Goal: Information Seeking & Learning: Learn about a topic

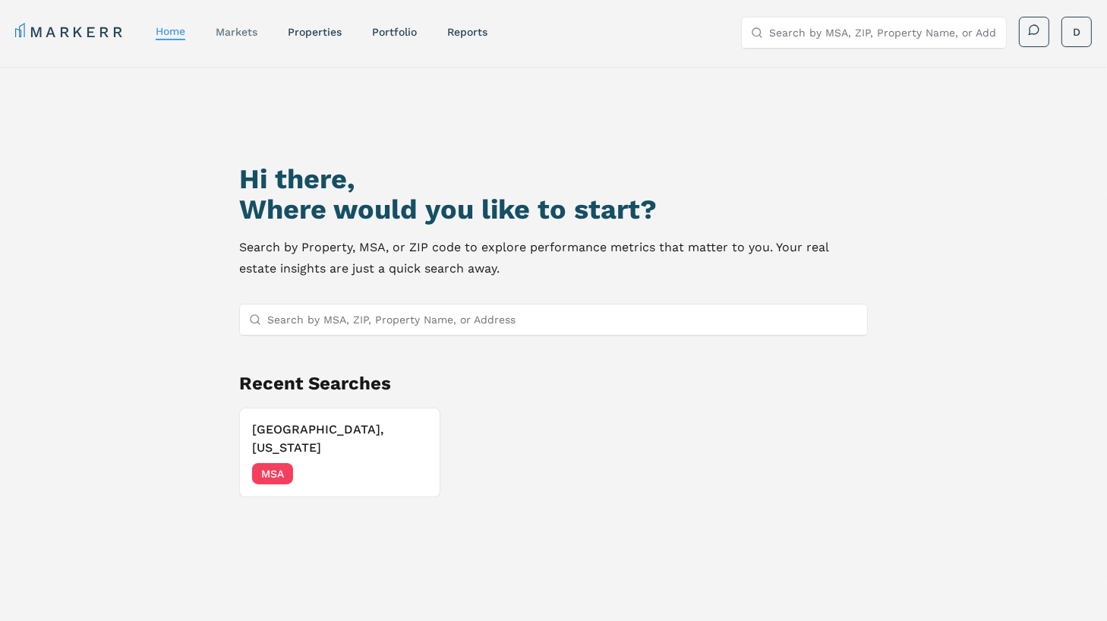
click at [257, 32] on link "markets" at bounding box center [237, 32] width 42 height 12
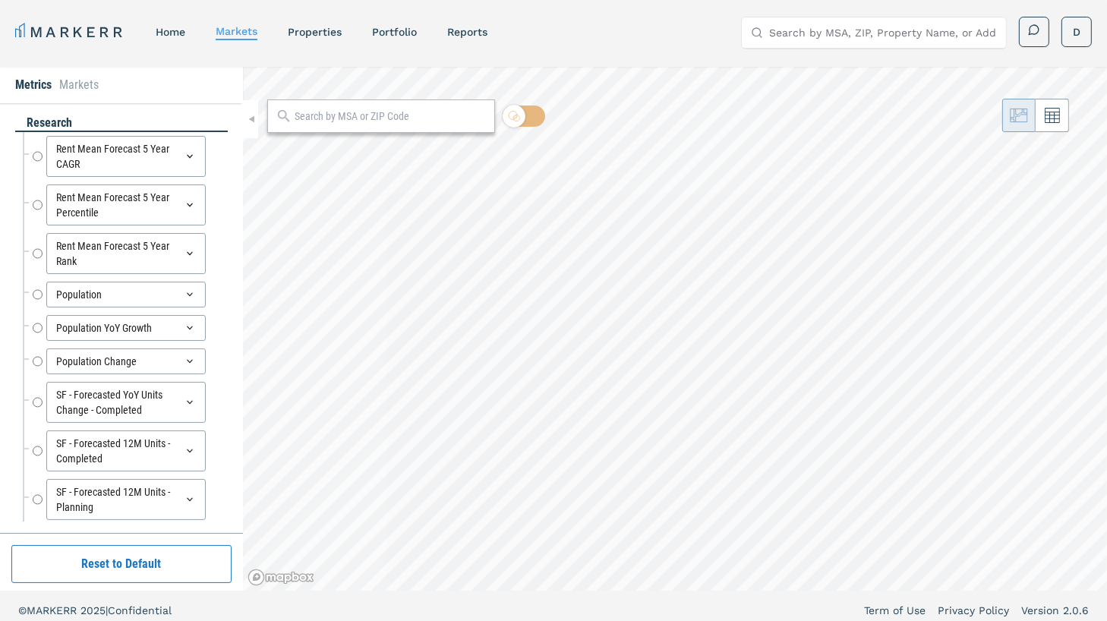
radio input "true"
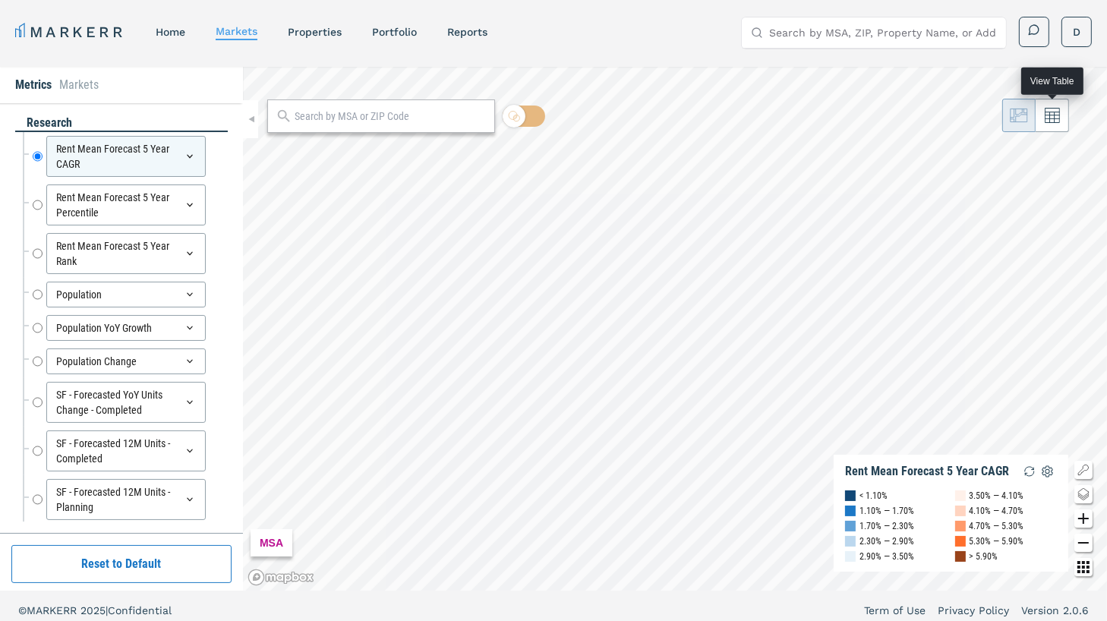
click at [1063, 127] on button at bounding box center [1052, 115] width 33 height 33
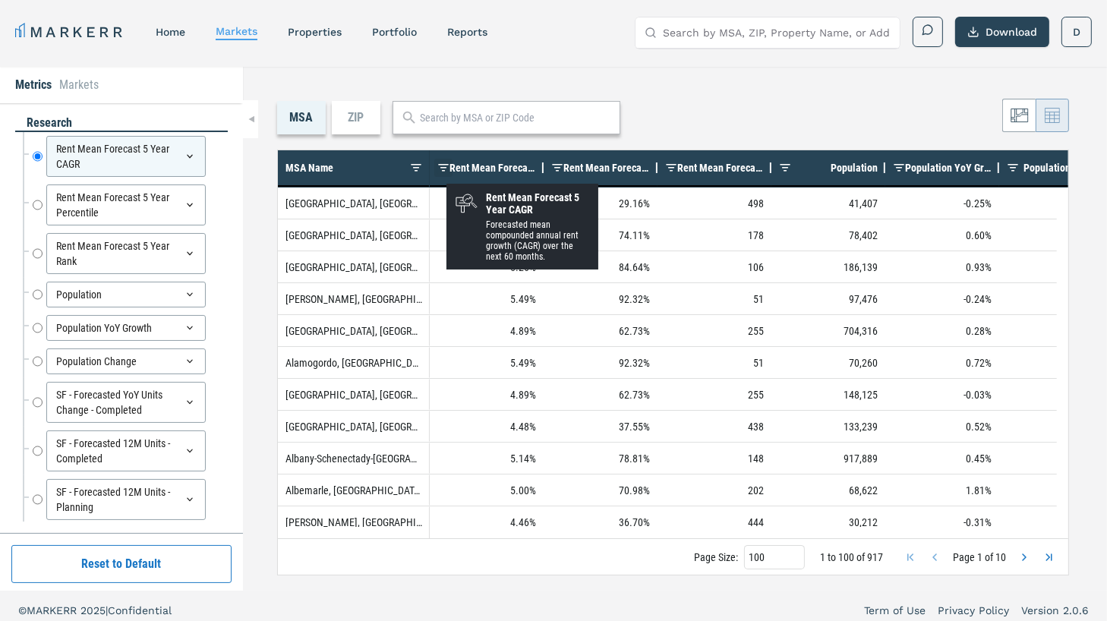
click at [446, 169] on span at bounding box center [443, 168] width 12 height 12
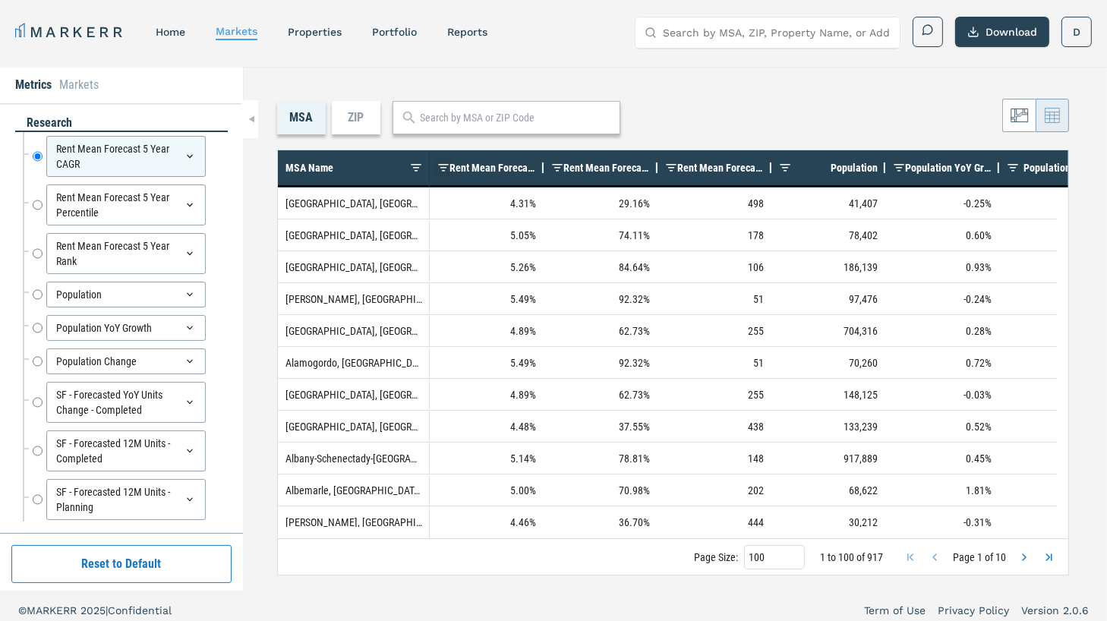
click at [444, 169] on span at bounding box center [443, 168] width 12 height 12
click at [520, 170] on span "Rent Mean Forecast 5 Year CAGR" at bounding box center [492, 168] width 87 height 12
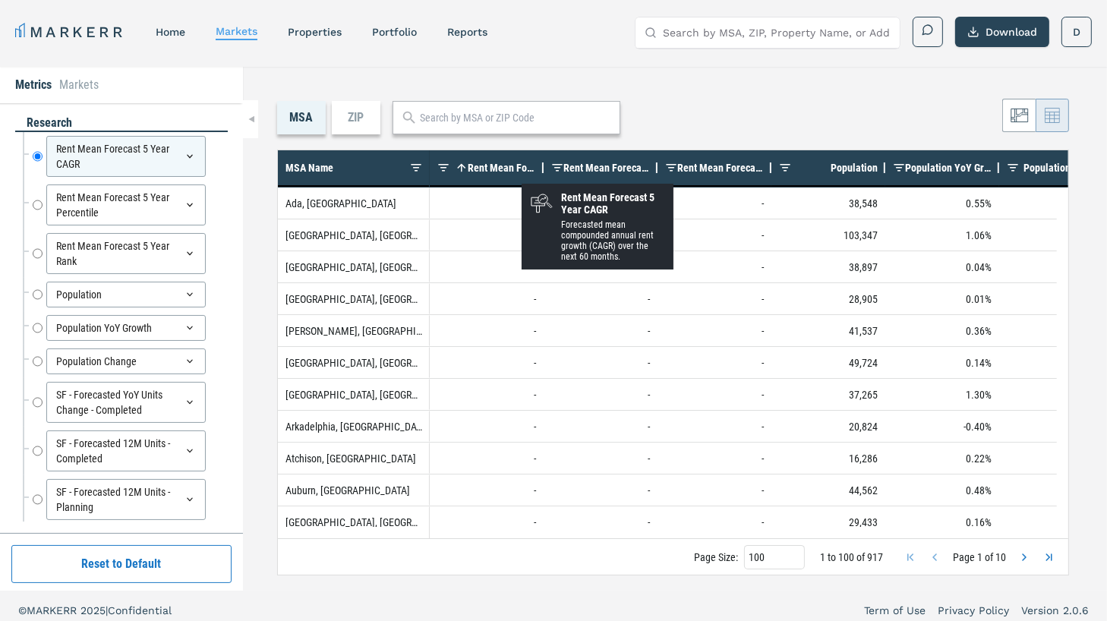
click at [499, 174] on div "Rent Mean Forecast 5 Year CAGR 1" at bounding box center [492, 167] width 87 height 27
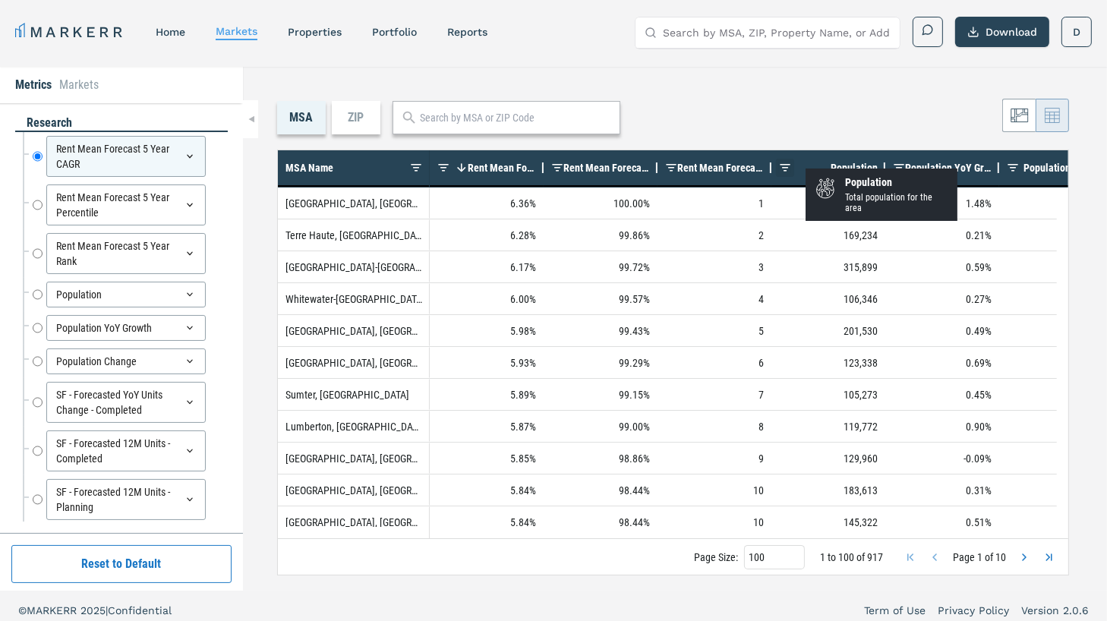
click at [784, 168] on span at bounding box center [785, 168] width 12 height 12
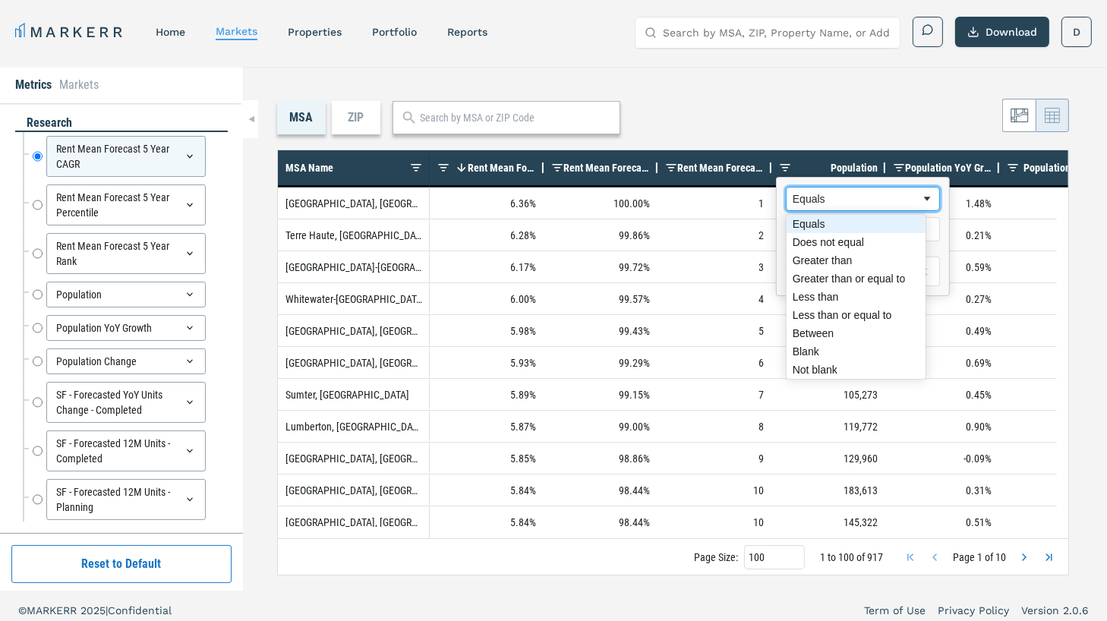
click at [797, 200] on div "Equals" at bounding box center [857, 199] width 128 height 12
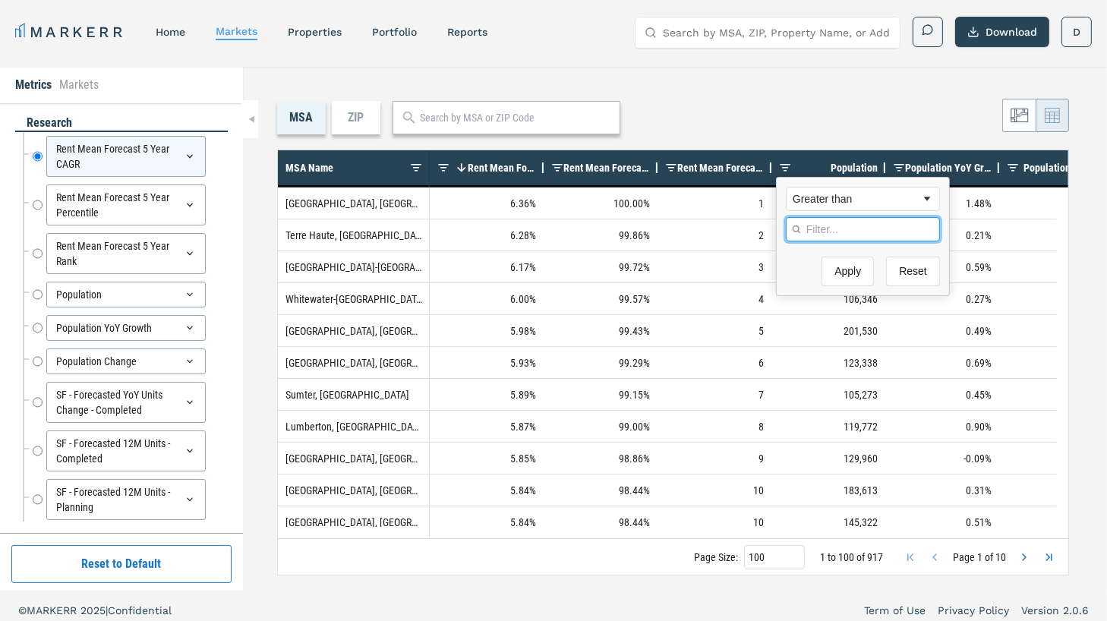
click at [825, 226] on input "Filter Value" at bounding box center [863, 229] width 154 height 24
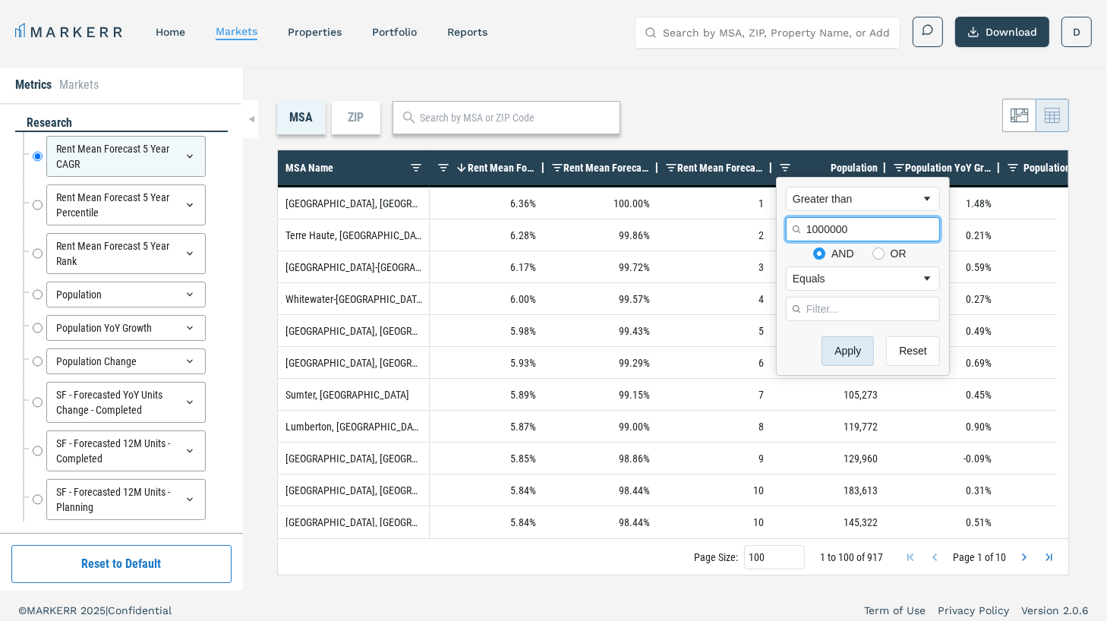
type input "1000000"
click at [841, 345] on button "Apply" at bounding box center [848, 351] width 52 height 30
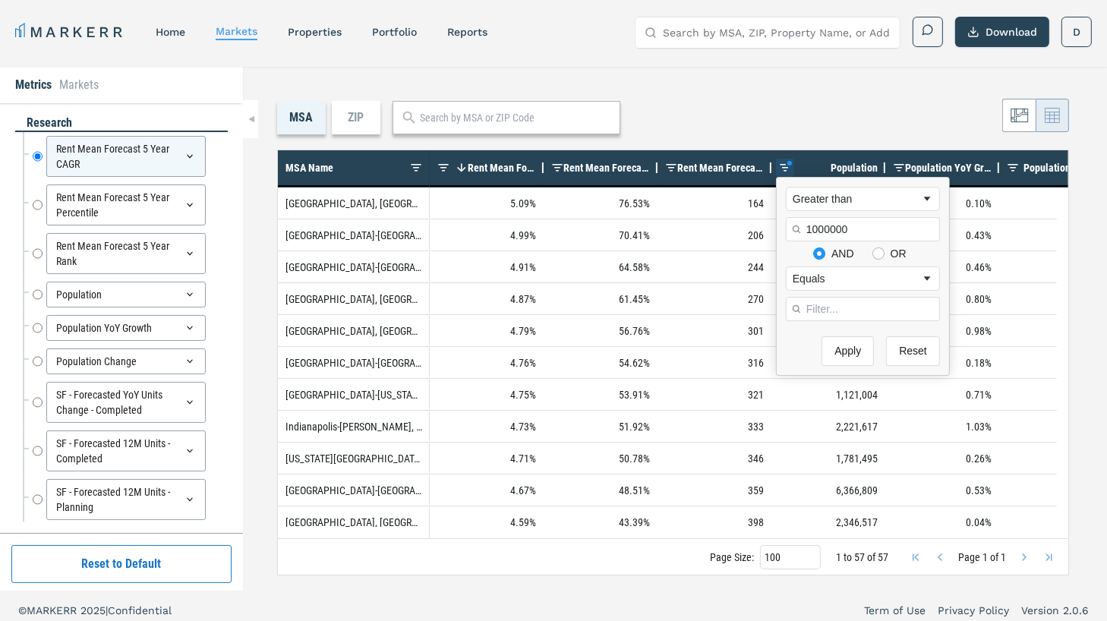
click at [686, 108] on div "MSA ZIP" at bounding box center [673, 117] width 792 height 33
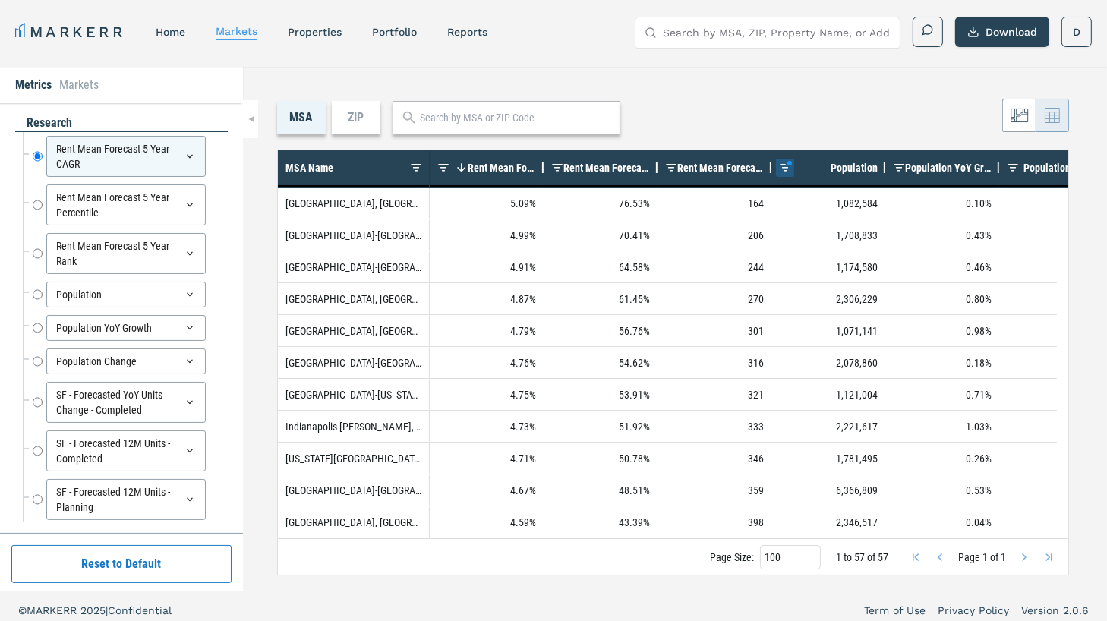
click at [786, 166] on span at bounding box center [785, 168] width 12 height 12
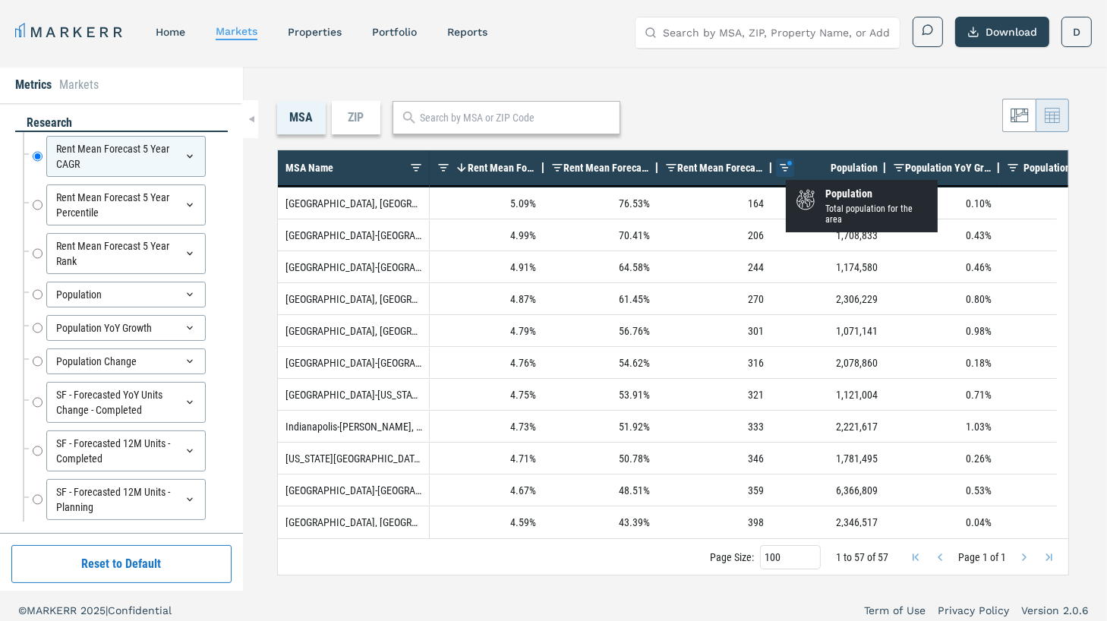
click at [786, 166] on span at bounding box center [785, 168] width 12 height 12
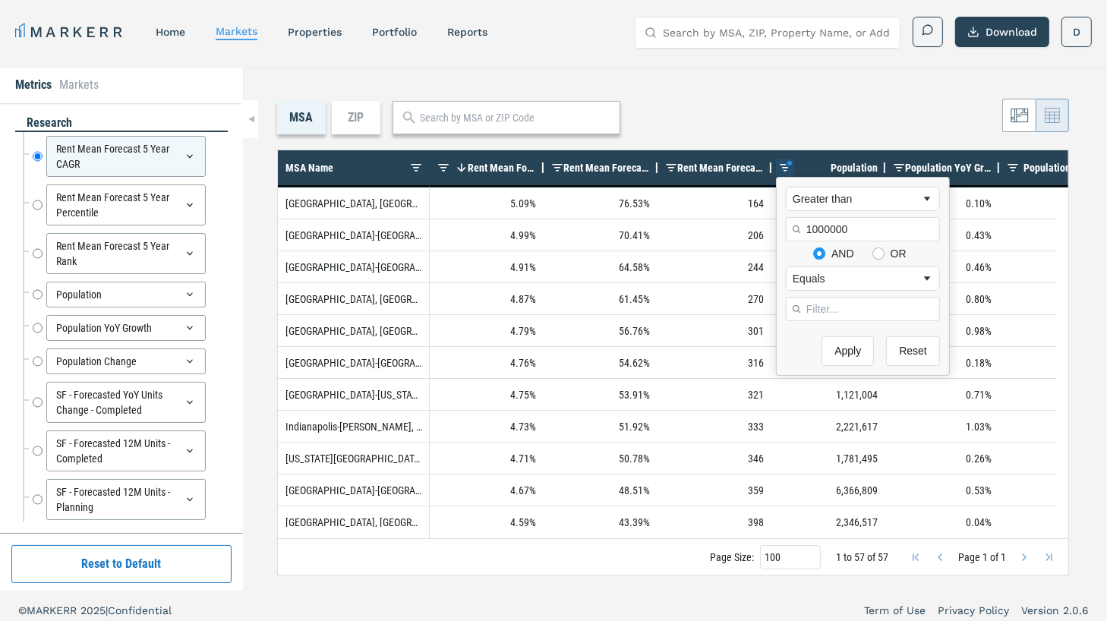
drag, startPoint x: 856, startPoint y: 228, endPoint x: 771, endPoint y: 218, distance: 85.6
click at [771, 218] on body "MARKERR home markets properties Portfolio reports Search by MSA, ZIP, Property …" at bounding box center [553, 315] width 1107 height 630
type input "1500000"
click at [843, 350] on button "Apply" at bounding box center [848, 351] width 52 height 30
click at [657, 131] on div "MSA ZIP" at bounding box center [673, 117] width 792 height 33
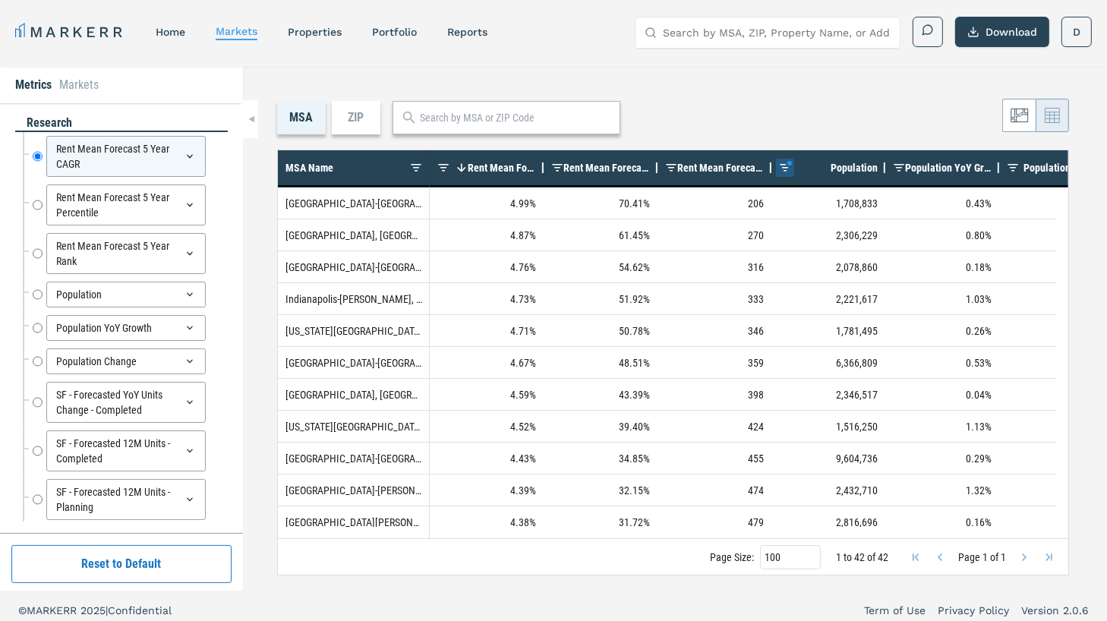
click at [783, 164] on span at bounding box center [785, 168] width 12 height 12
click at [784, 162] on span at bounding box center [785, 168] width 12 height 12
click at [784, 161] on div "Population" at bounding box center [828, 167] width 99 height 35
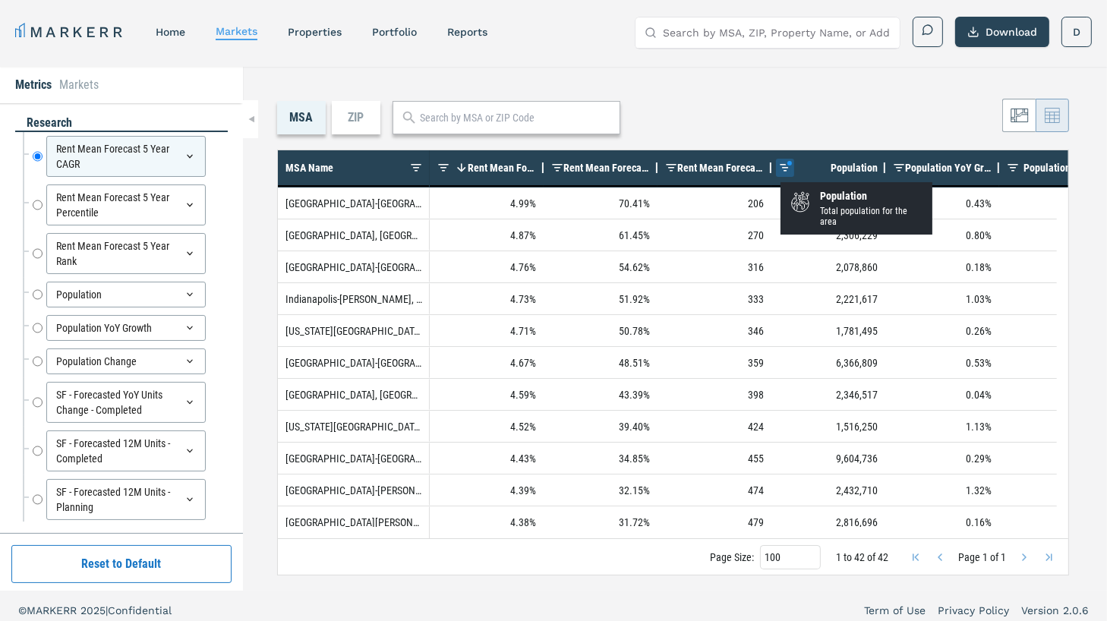
click at [780, 170] on span at bounding box center [785, 168] width 12 height 12
click at [780, 171] on span at bounding box center [785, 168] width 12 height 12
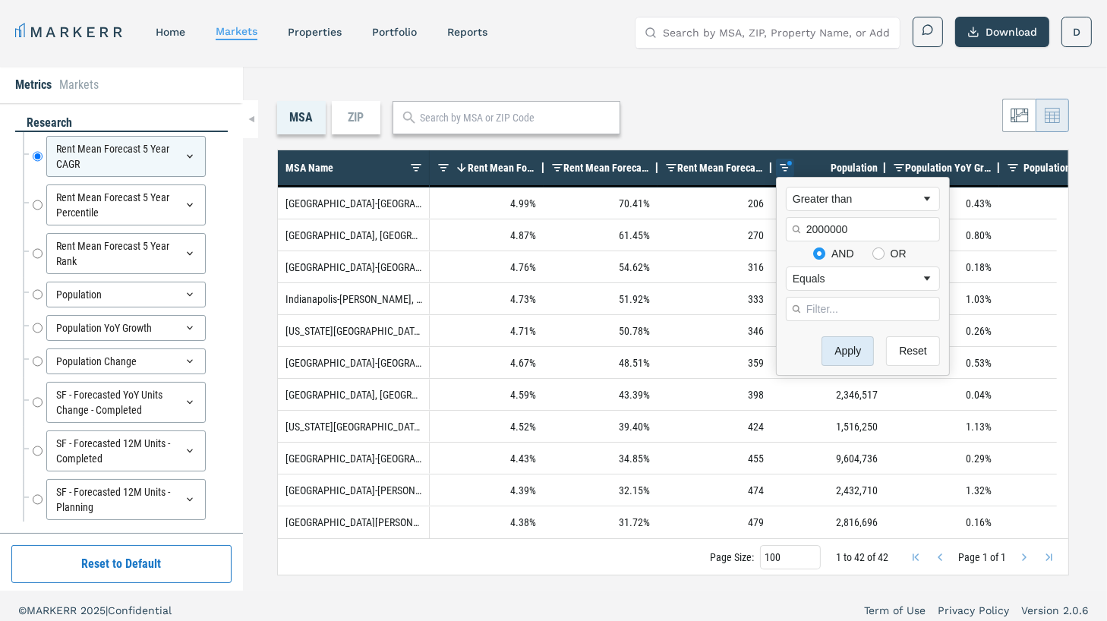
type input "2000000"
click at [847, 348] on button "Apply" at bounding box center [848, 351] width 52 height 30
click at [771, 131] on div "MSA ZIP" at bounding box center [673, 117] width 792 height 33
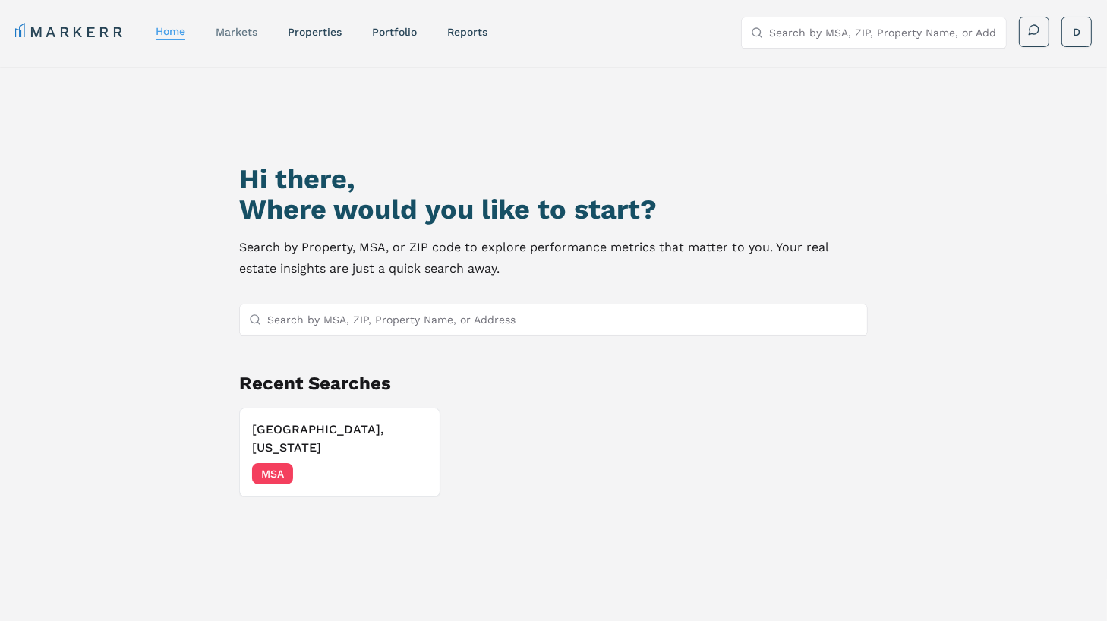
click at [234, 26] on link "markets" at bounding box center [237, 32] width 42 height 12
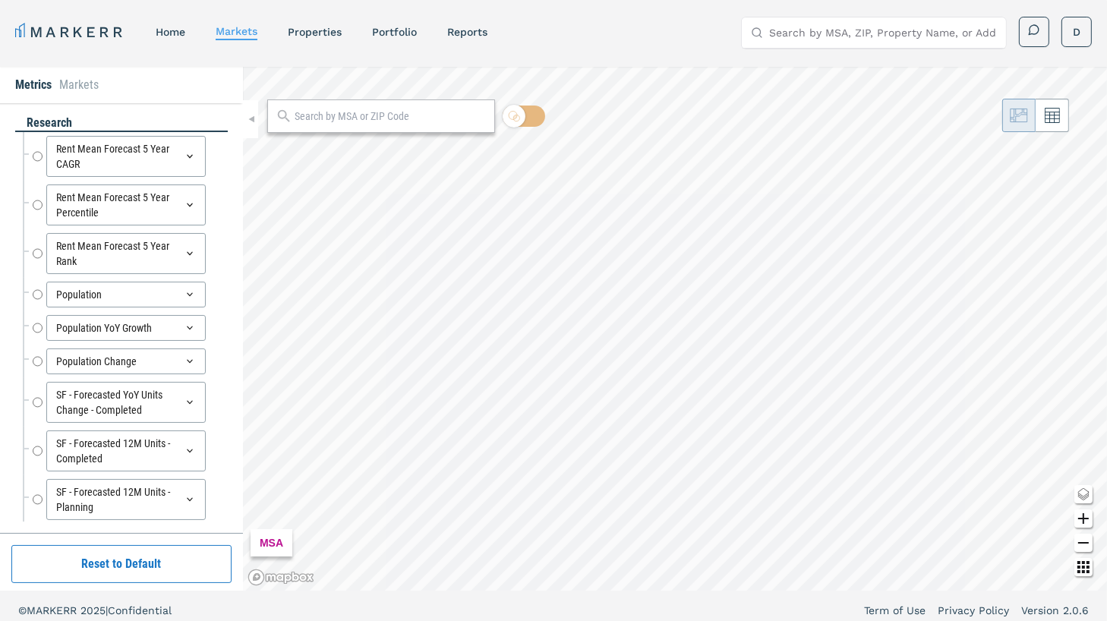
radio input "true"
